Goal: Task Accomplishment & Management: Use online tool/utility

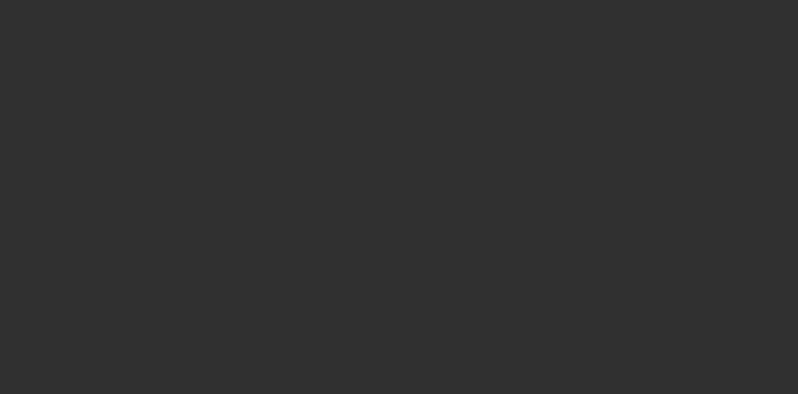
select select "10"
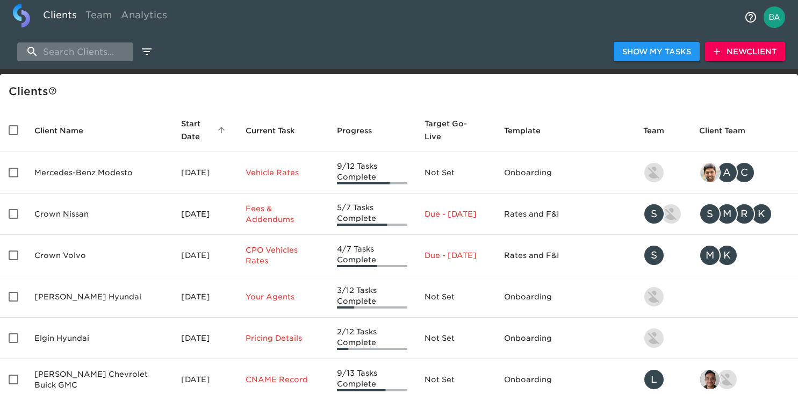
click at [60, 56] on input "search" at bounding box center [75, 51] width 116 height 19
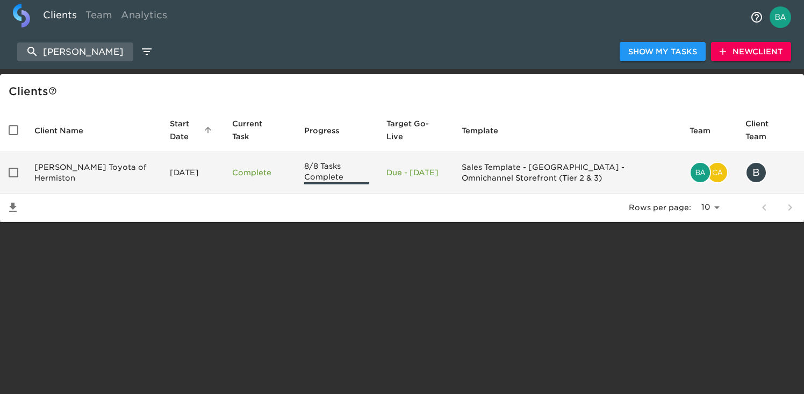
type input "[PERSON_NAME]"
click at [83, 162] on td "[PERSON_NAME] Toyota of Hermiston" at bounding box center [93, 172] width 135 height 41
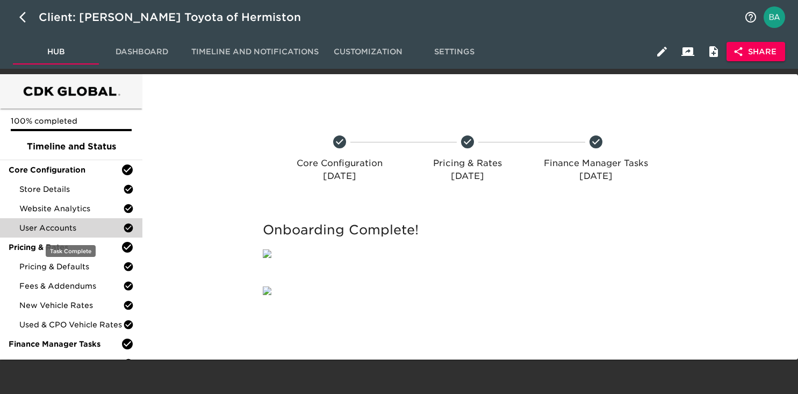
click at [59, 225] on span "User Accounts" at bounding box center [71, 228] width 104 height 11
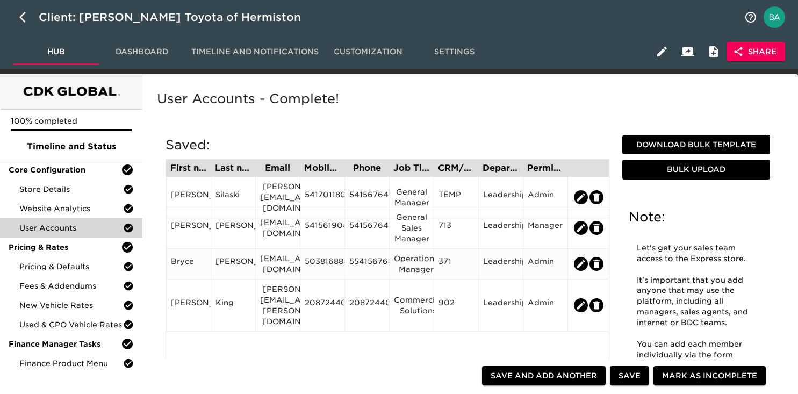
click at [325, 262] on div "5038168866" at bounding box center [322, 264] width 35 height 16
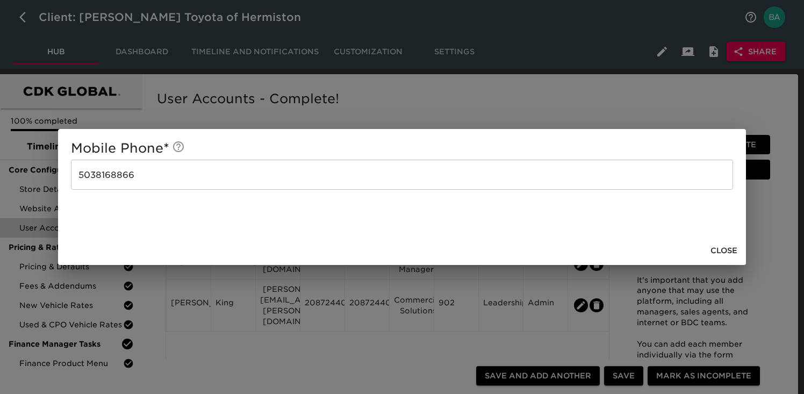
click at [542, 102] on div "Mobile Phone * [PHONE_NUMBER] ​ Close" at bounding box center [402, 197] width 804 height 394
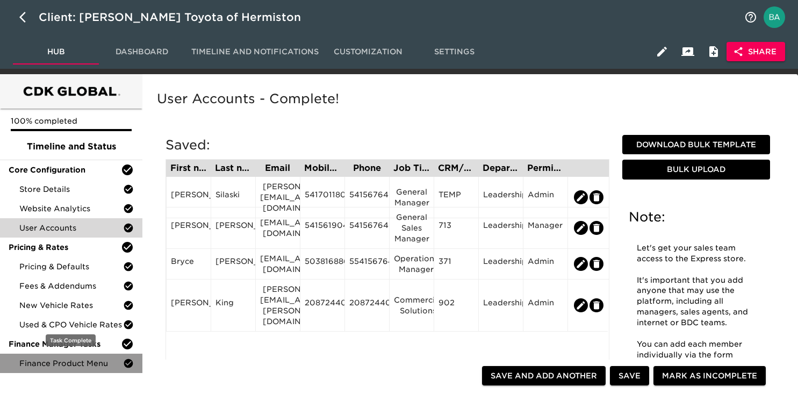
click at [40, 361] on span "Finance Product Menu" at bounding box center [71, 363] width 104 height 11
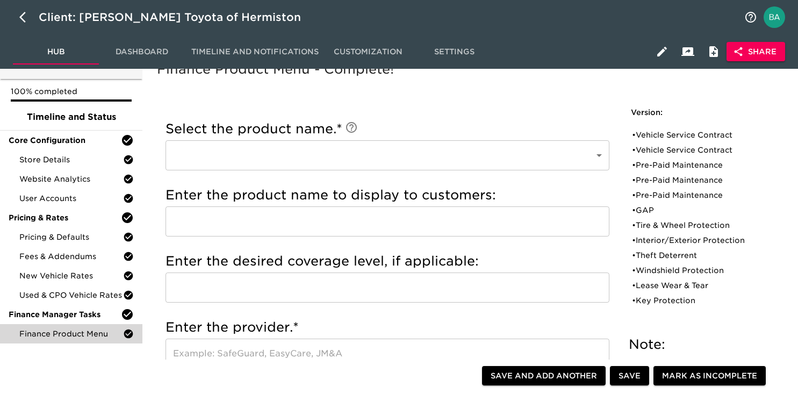
scroll to position [32, 0]
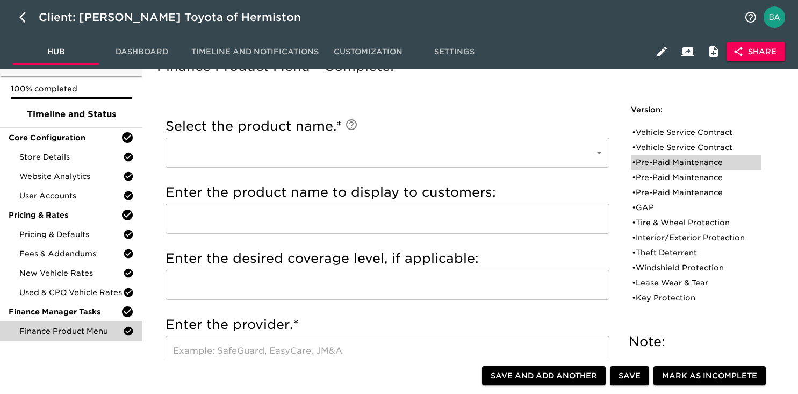
click at [664, 162] on div "• Pre-Paid Maintenance" at bounding box center [688, 162] width 113 height 11
type input "Pre-Paid Maintenance"
type input "Toyota Care Plus"
type input "60 mos / 55,000 miles"
type input "Toyota Financial Services"
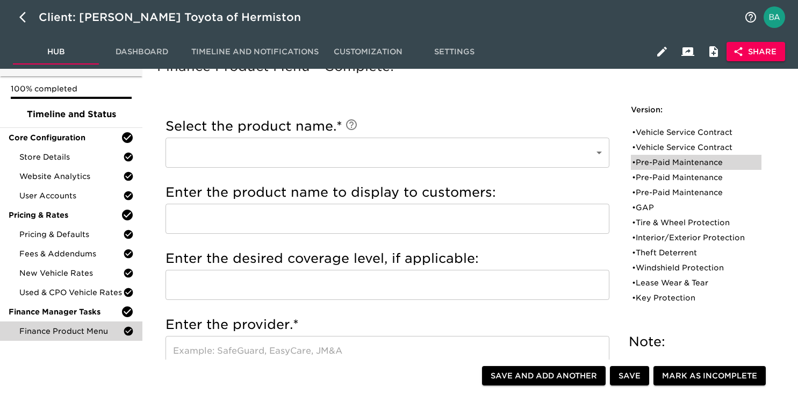
radio input "true"
checkbox input "true"
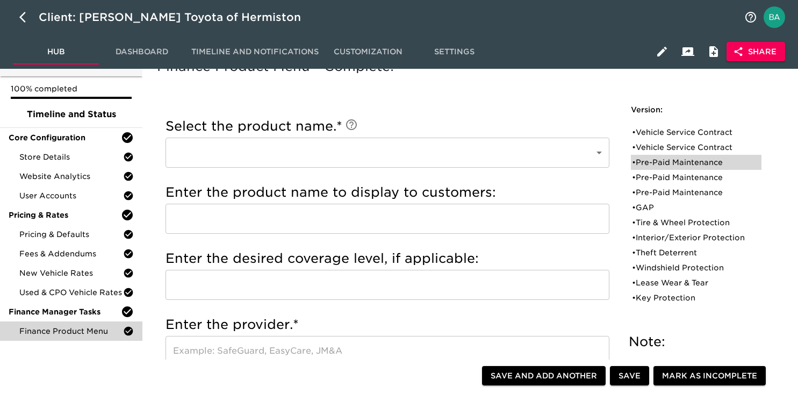
radio input "true"
type input "36095"
radio input "true"
type input "250"
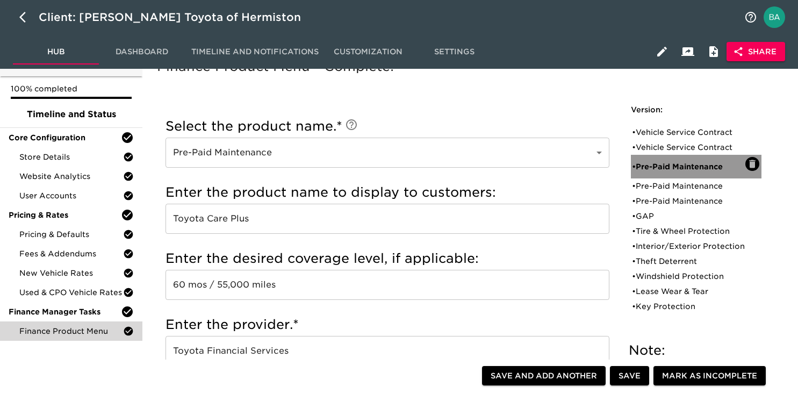
click at [664, 172] on div "• Pre-Paid Maintenance" at bounding box center [696, 167] width 131 height 24
click at [662, 181] on div "• Pre-Paid Maintenance" at bounding box center [688, 186] width 113 height 11
type input "Toyota Auto Care"
type input "48 mos / 55,000 miles"
radio input "true"
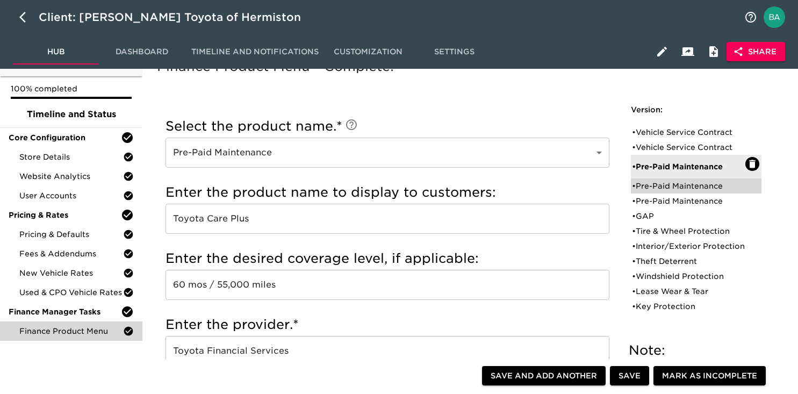
checkbox input "false"
checkbox input "true"
checkbox input "false"
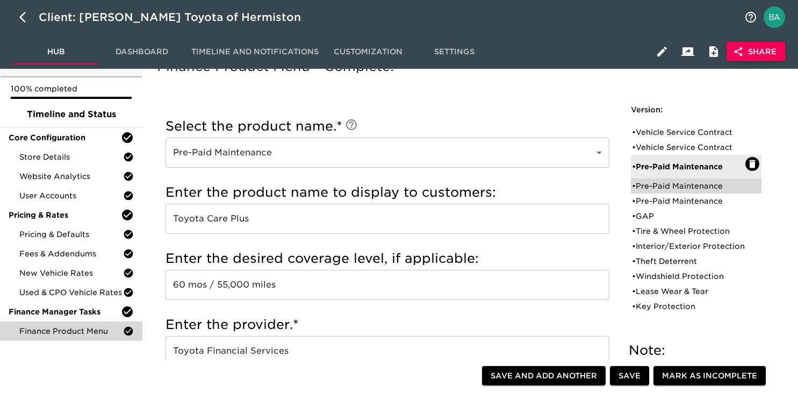
radio input "true"
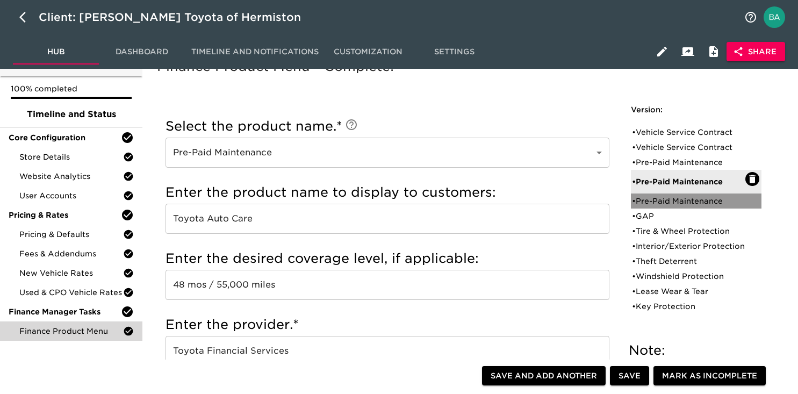
click at [654, 200] on div "• Pre-Paid Maintenance" at bounding box center [688, 201] width 113 height 11
type input "EG Assurance"
type input "Ethos Maintenance"
type input "Ethos Group"
radio input "true"
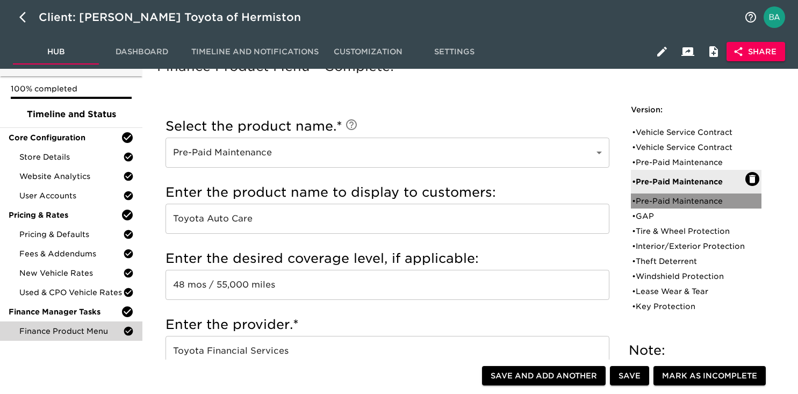
checkbox input "true"
radio input "true"
type input "18916"
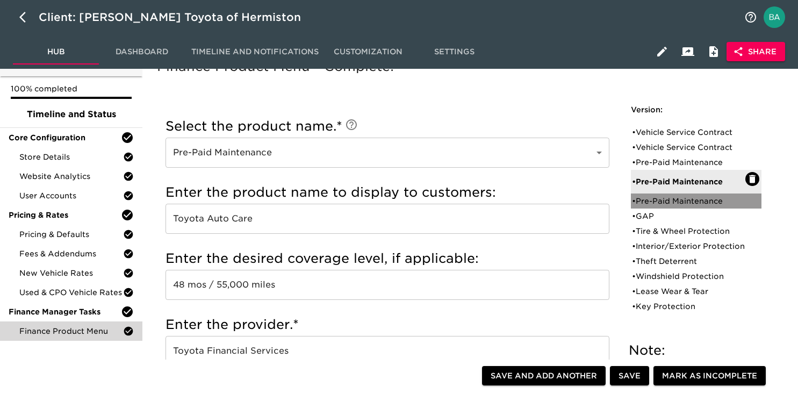
radio input "true"
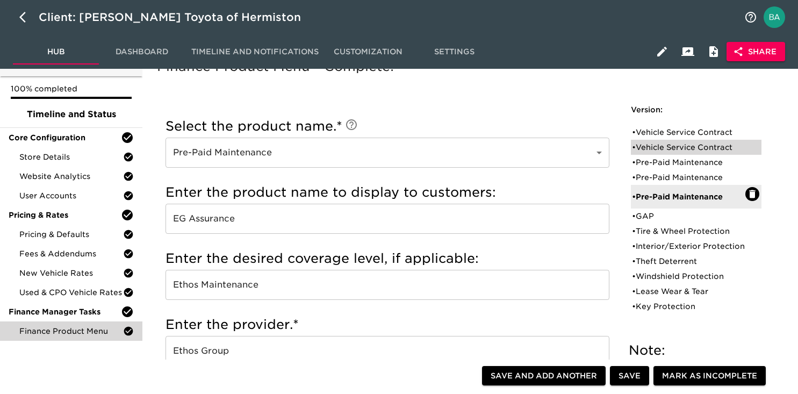
click at [661, 140] on div "• Vehicle Service Contract" at bounding box center [696, 147] width 131 height 15
type input "Vehicle Service Contract"
type input "Premiere Flex"
radio input "true"
checkbox input "true"
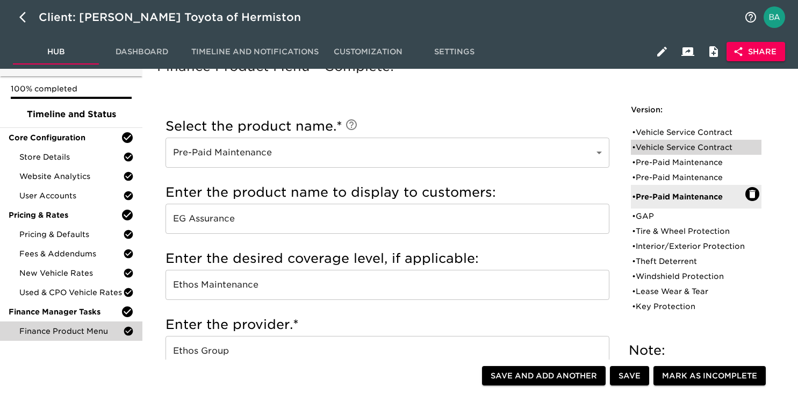
checkbox input "true"
radio input "true"
type input "2500"
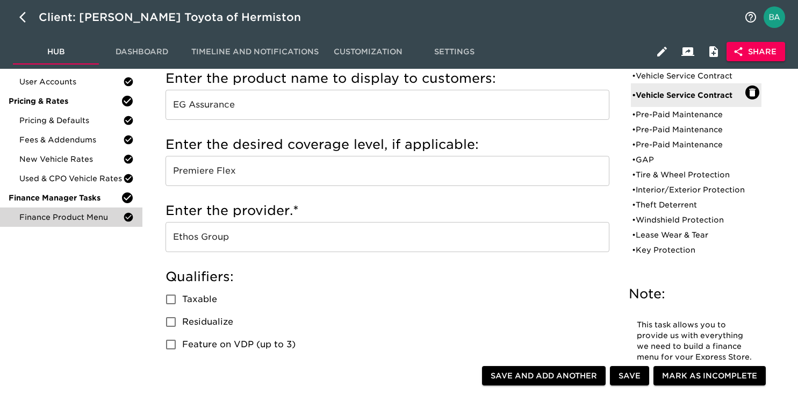
scroll to position [133, 0]
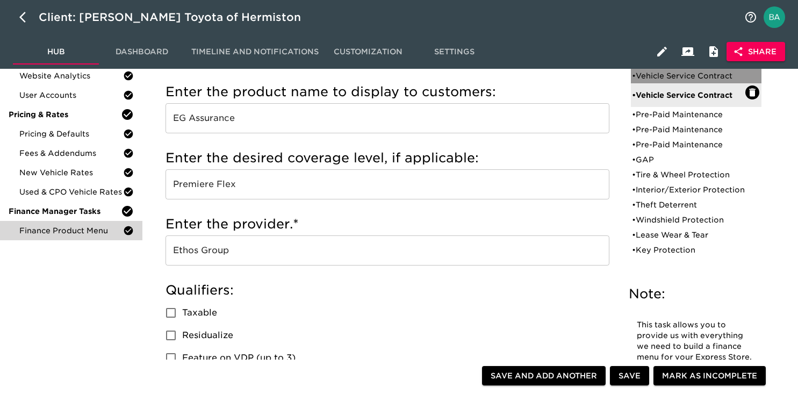
click at [668, 74] on div "• Vehicle Service Contract" at bounding box center [688, 75] width 113 height 11
type input "Toyota Extra Care"
type input "Platinum"
type input "Toyota Financial Services"
radio input "true"
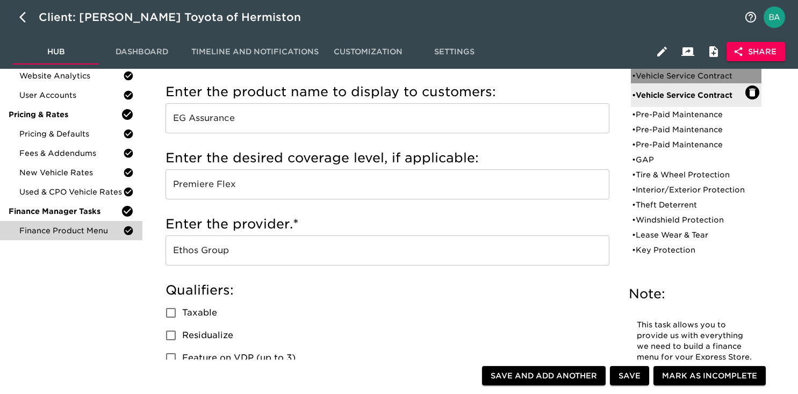
checkbox input "true"
checkbox input "false"
checkbox input "true"
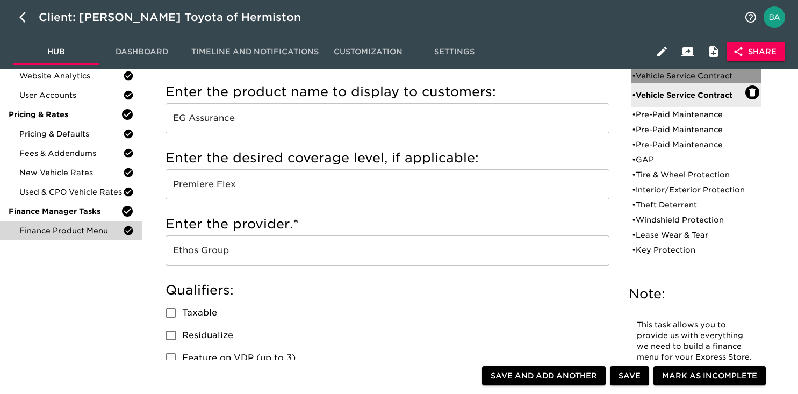
checkbox input "true"
radio input "true"
type input "36095"
radio input "true"
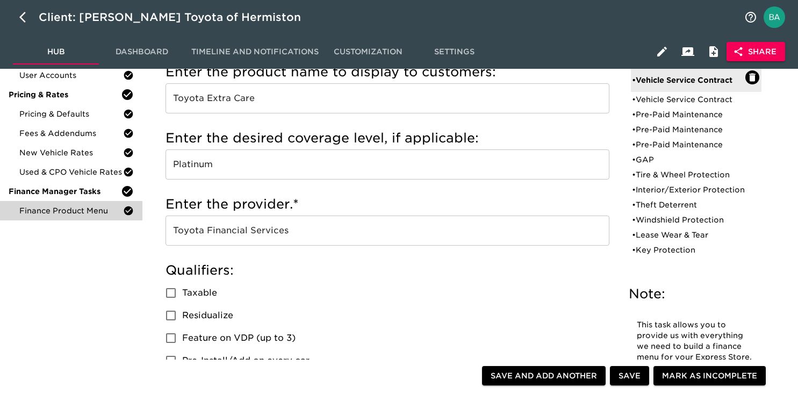
scroll to position [0, 0]
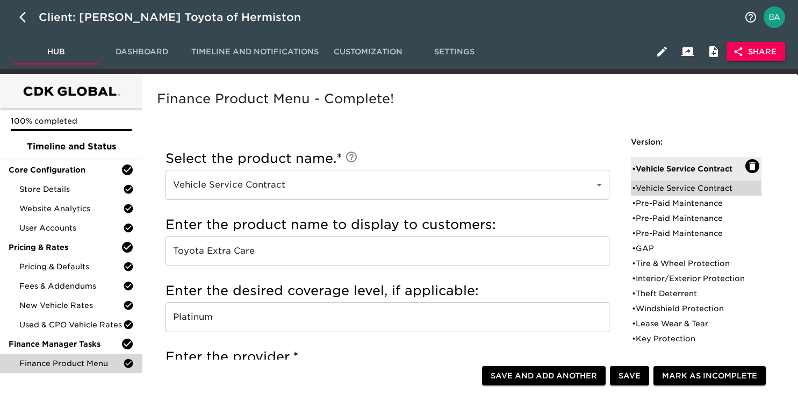
click at [661, 183] on div "• Vehicle Service Contract" at bounding box center [688, 188] width 113 height 11
type input "EG Assurance"
type input "Premiere Flex"
type input "Ethos Group"
checkbox input "false"
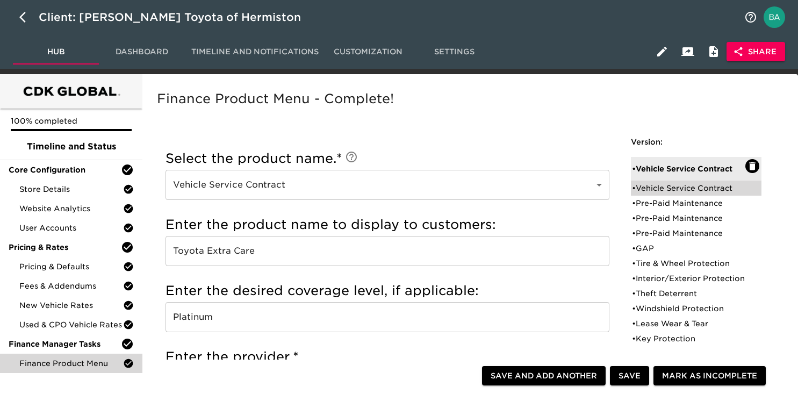
checkbox input "true"
checkbox input "false"
type input "18916"
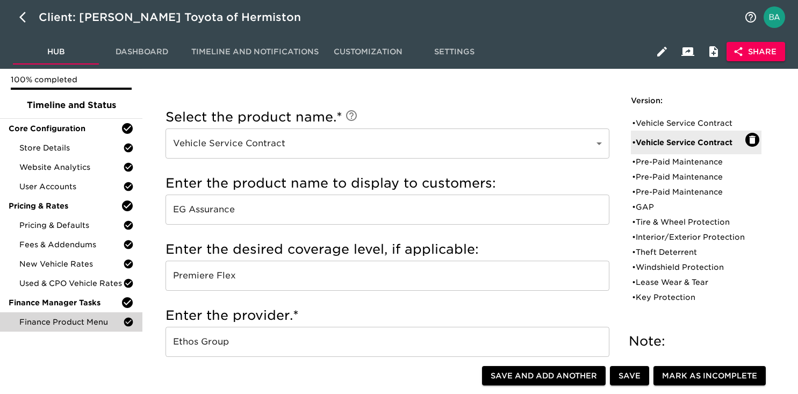
scroll to position [39, 0]
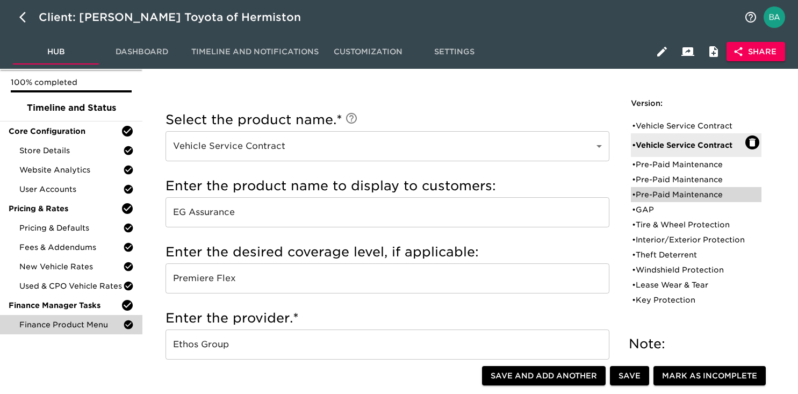
click at [664, 196] on div "• Pre-Paid Maintenance" at bounding box center [688, 194] width 113 height 11
type input "Pre-Paid Maintenance"
type input "Ethos Maintenance"
type input "250"
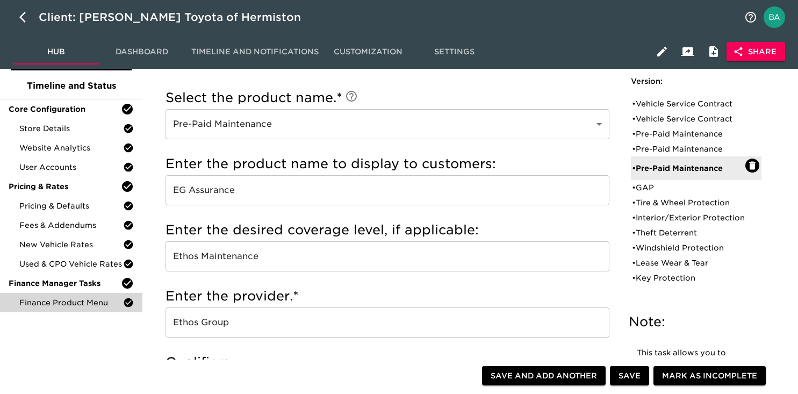
scroll to position [87, 0]
